Goal: Task Accomplishment & Management: Manage account settings

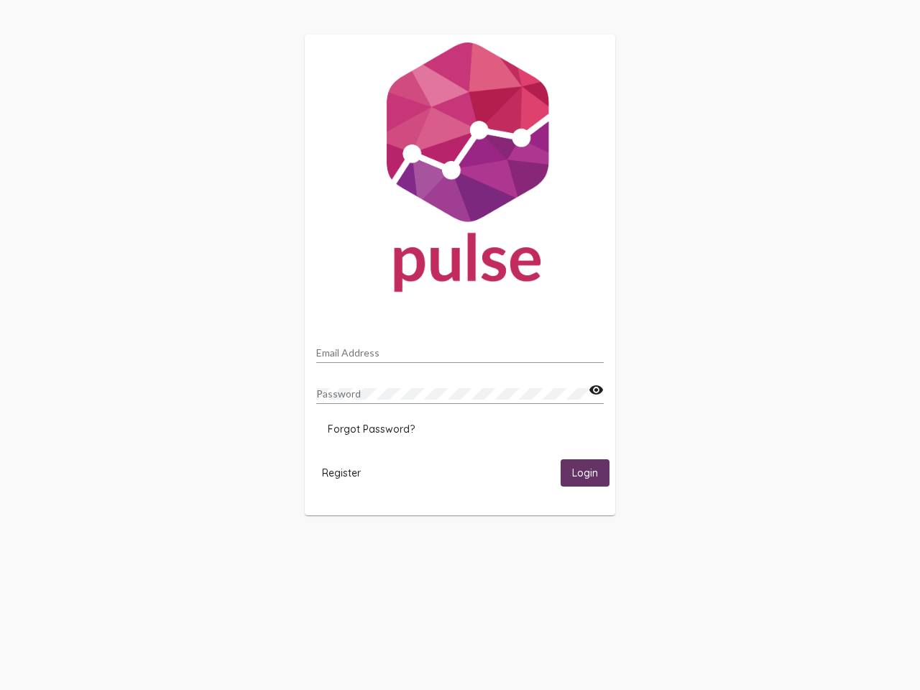
click at [460, 348] on input "Email Address" at bounding box center [459, 352] width 287 height 11
click at [596, 390] on mat-icon "visibility" at bounding box center [595, 389] width 15 height 17
click at [371, 429] on span "Forgot Password?" at bounding box center [371, 428] width 87 height 13
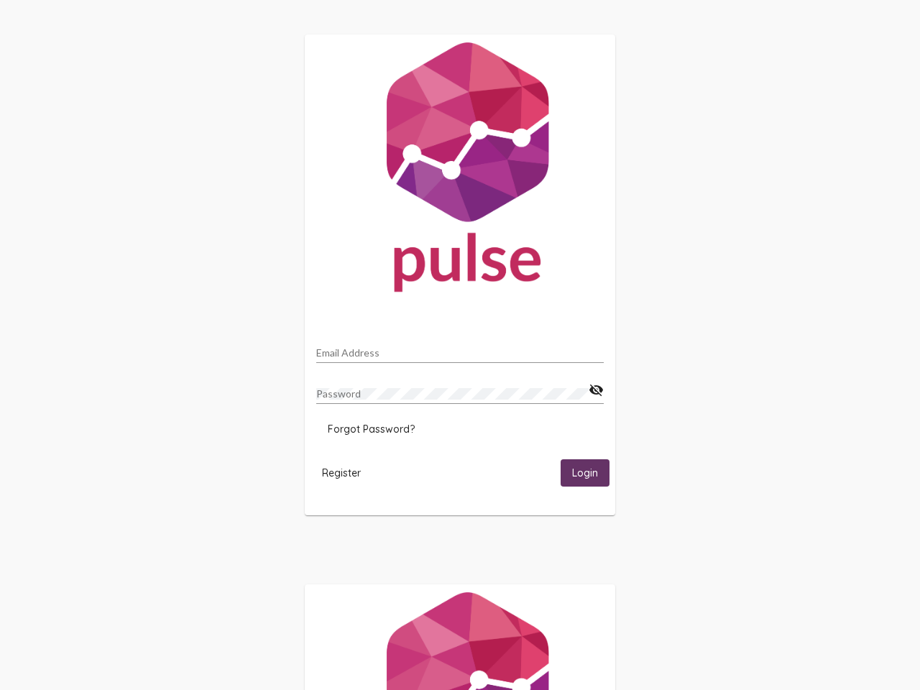
click at [341, 472] on span "Register" at bounding box center [341, 472] width 39 height 13
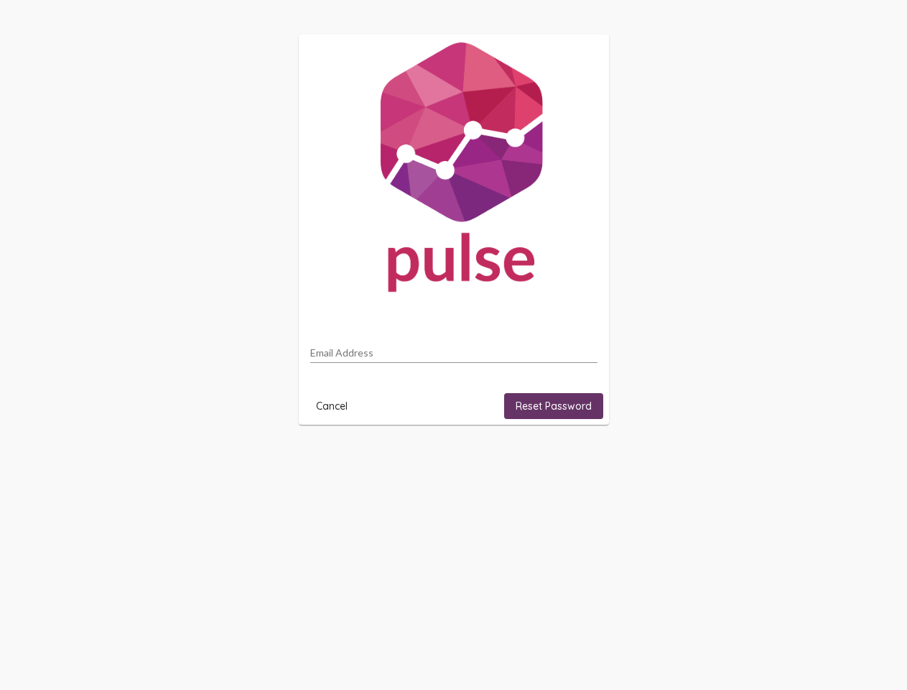
click at [585, 459] on html "Email Address Cancel Reset Password" at bounding box center [453, 229] width 907 height 459
